Goal: Connect with others: Connect with others

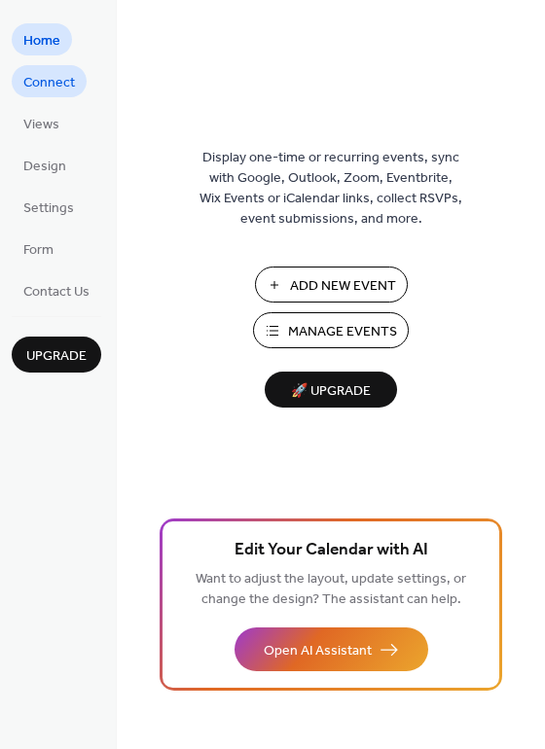
click at [66, 90] on span "Connect" at bounding box center [49, 83] width 52 height 20
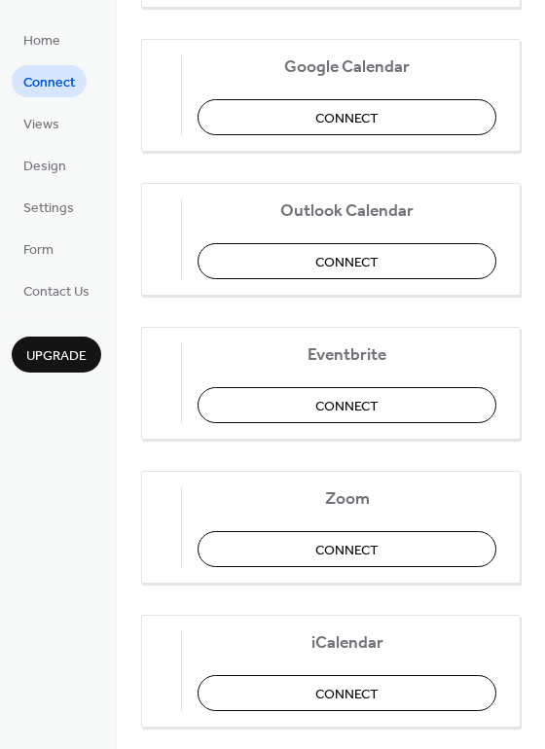
scroll to position [410, 0]
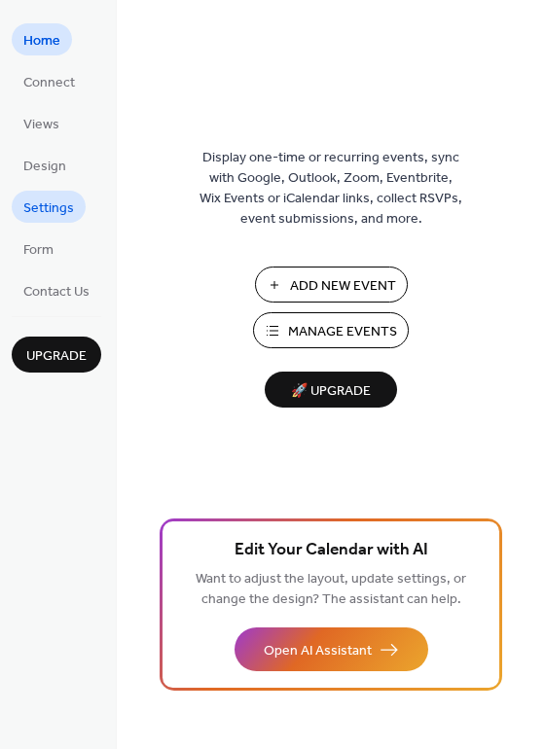
click at [54, 214] on span "Settings" at bounding box center [48, 209] width 51 height 20
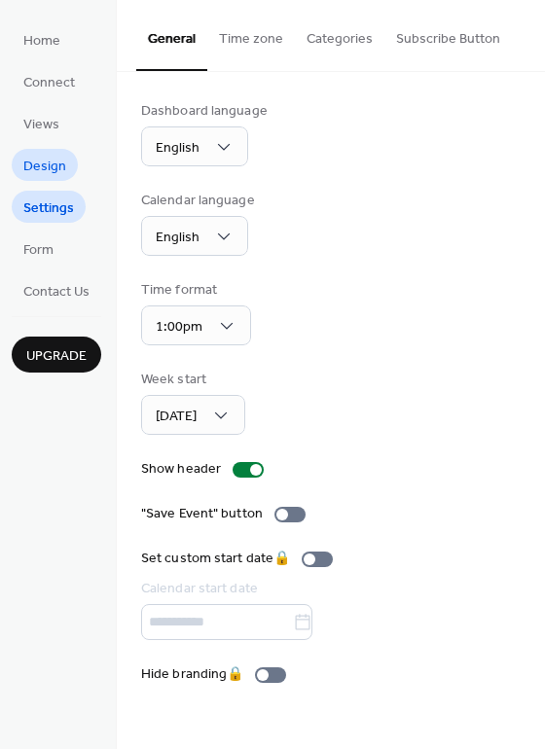
click at [57, 149] on link "Design" at bounding box center [45, 165] width 66 height 32
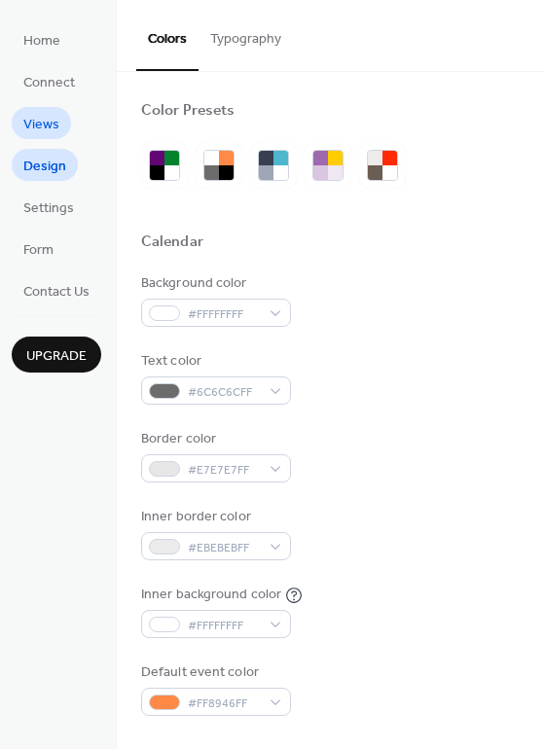
click at [52, 117] on span "Views" at bounding box center [41, 125] width 36 height 20
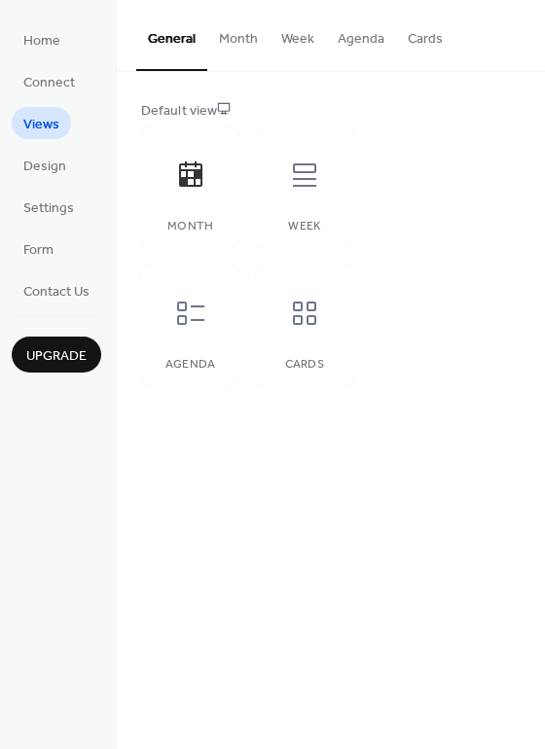
click at [47, 56] on ul "Home Connect Views Design Settings Form Contact Us" at bounding box center [57, 164] width 90 height 283
click at [46, 66] on link "Connect" at bounding box center [49, 81] width 75 height 32
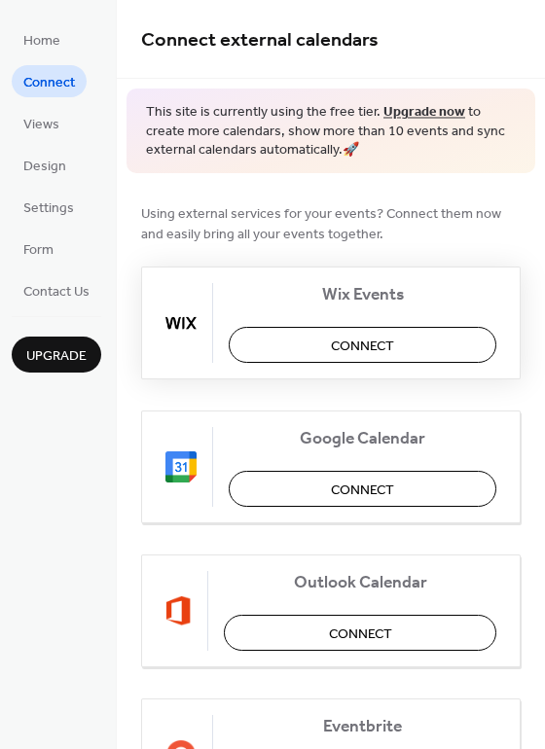
click at [409, 334] on button "Connect" at bounding box center [363, 345] width 268 height 36
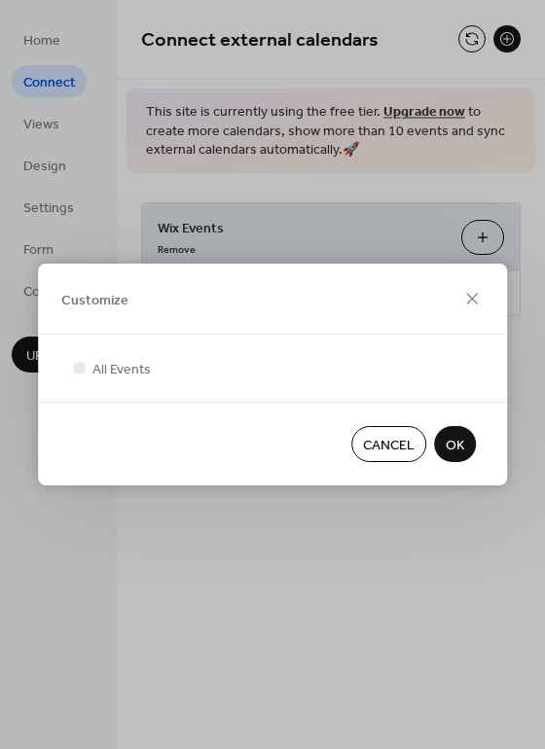
click at [450, 442] on span "OK" at bounding box center [455, 446] width 18 height 20
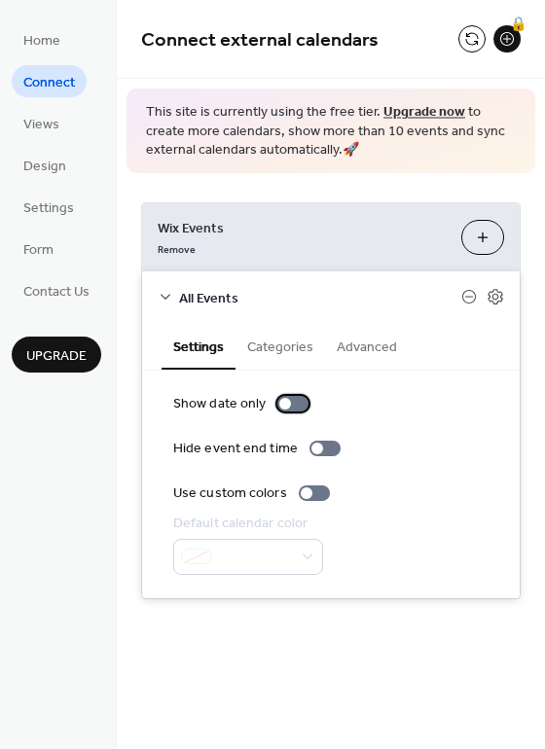
click at [293, 405] on div at bounding box center [292, 404] width 31 height 16
click at [295, 405] on div at bounding box center [301, 404] width 12 height 12
click at [400, 650] on div "**********" at bounding box center [331, 329] width 428 height 658
click at [430, 104] on link "Upgrade now" at bounding box center [424, 112] width 82 height 26
